Goal: Task Accomplishment & Management: Use online tool/utility

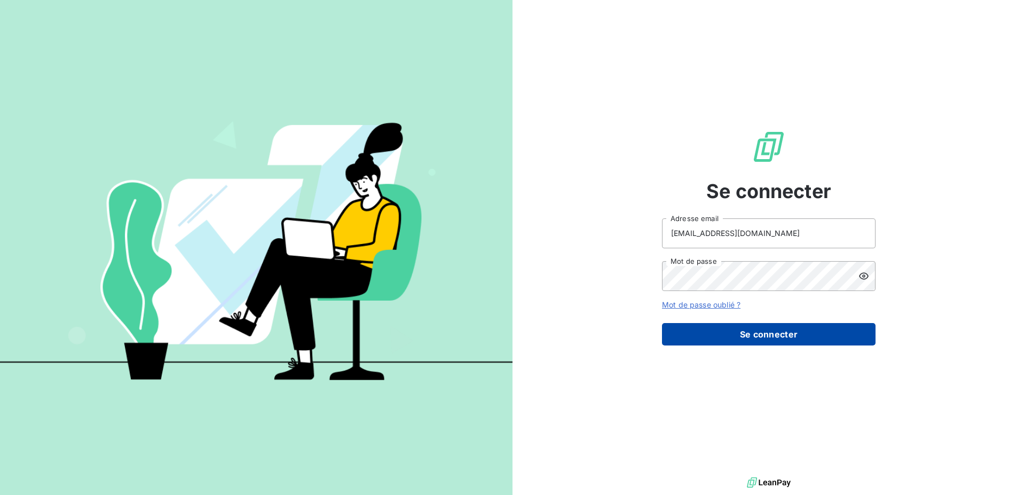
click at [786, 335] on button "Se connecter" at bounding box center [769, 334] width 214 height 22
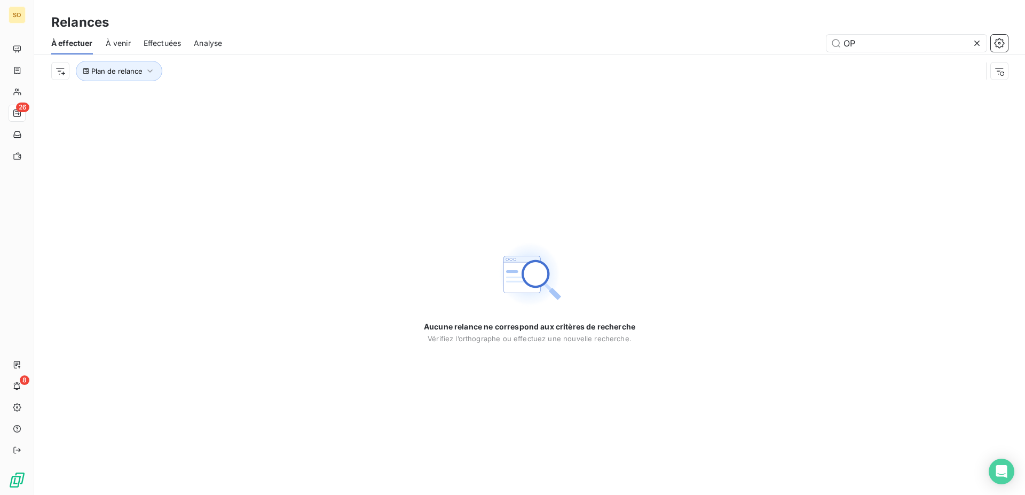
type input "O"
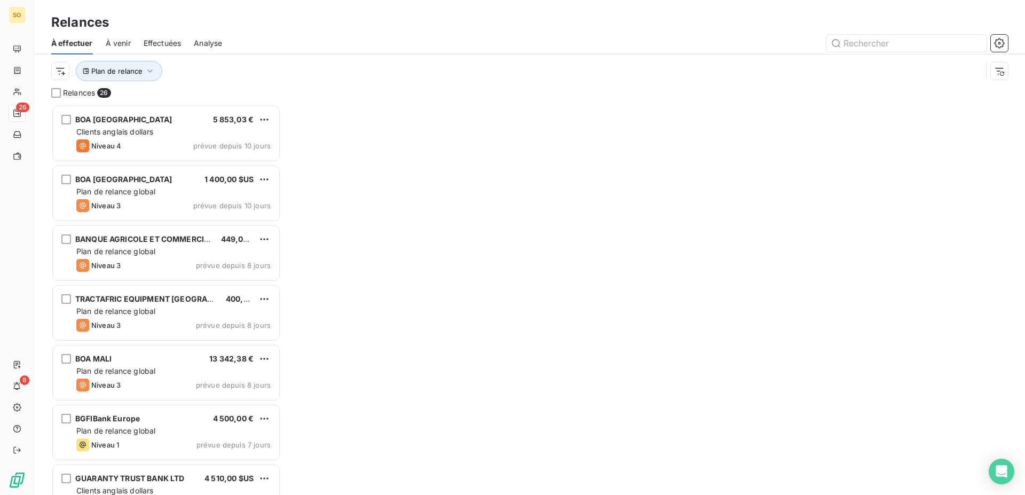
scroll to position [381, 221]
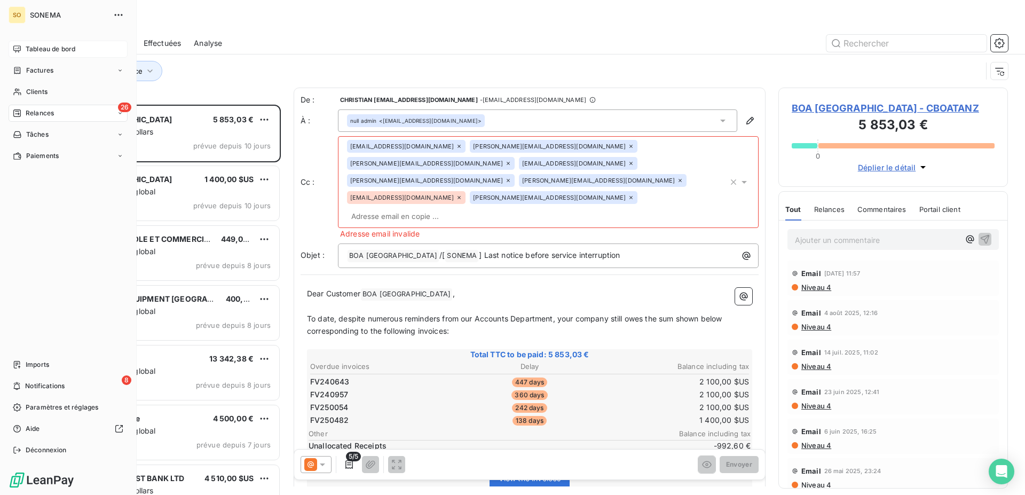
click at [15, 51] on icon at bounding box center [17, 49] width 9 height 9
